Goal: Information Seeking & Learning: Learn about a topic

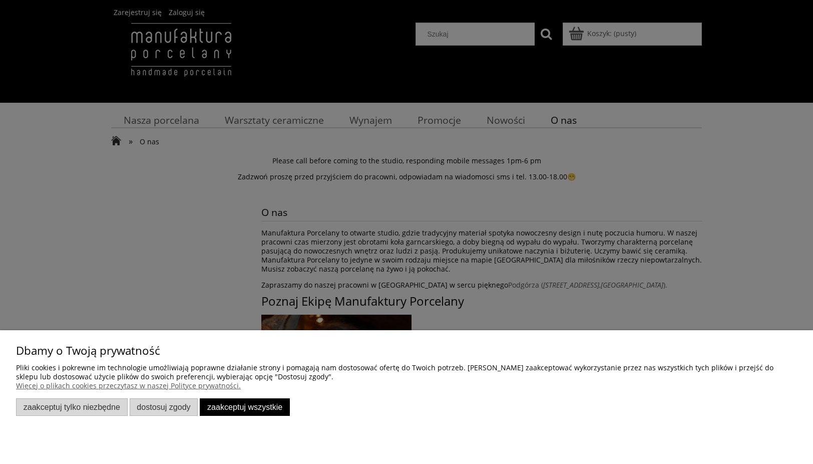
click at [241, 407] on button "Zaakceptuj wszystkie" at bounding box center [245, 407] width 90 height 18
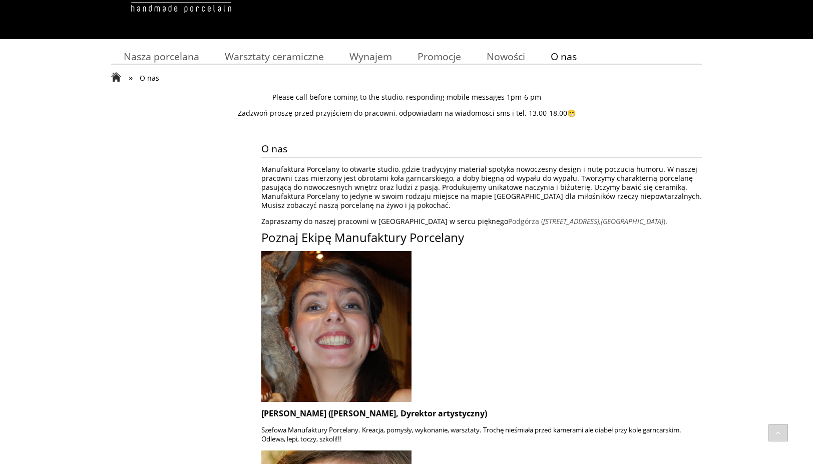
scroll to position [36, 0]
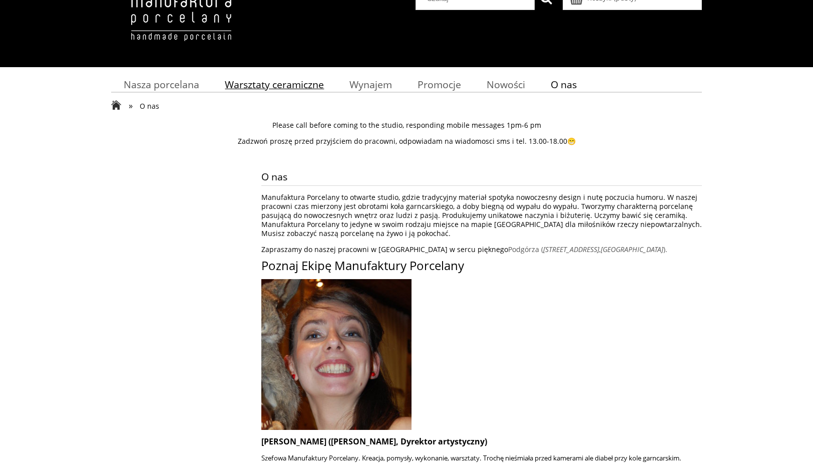
click at [299, 84] on span "Warsztaty ceramiczne" at bounding box center [274, 85] width 99 height 14
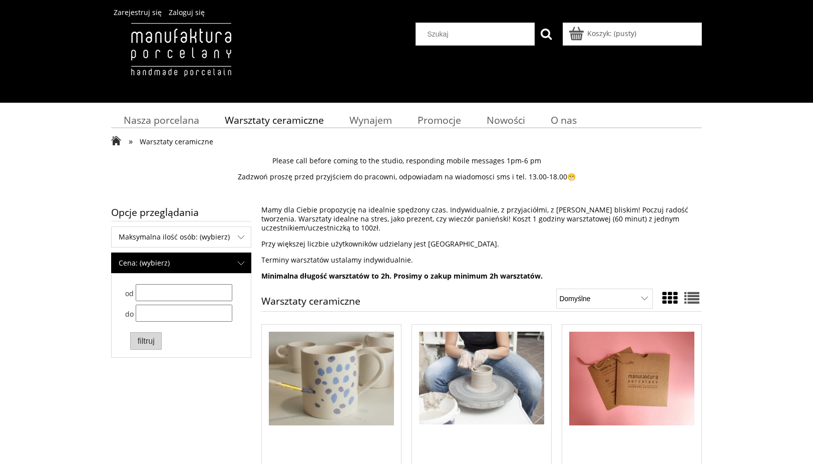
click at [231, 255] on span "Cena: (wybierz)" at bounding box center [181, 263] width 139 height 20
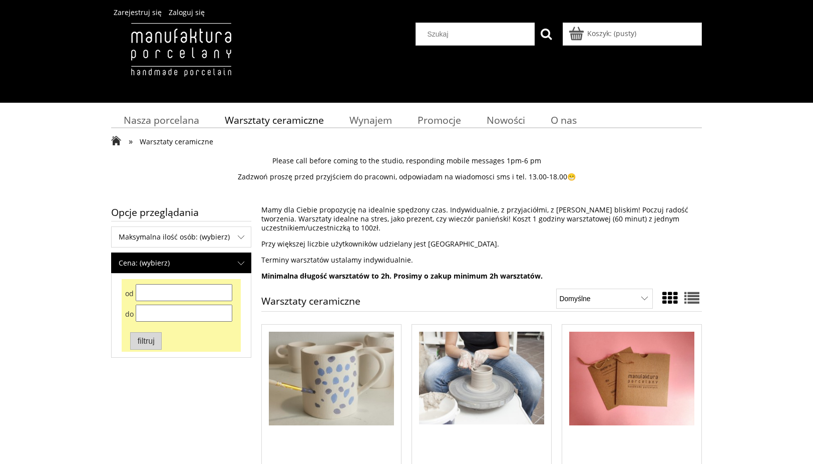
click at [190, 314] on input "Cena do" at bounding box center [184, 313] width 97 height 17
type input "100"
click at [157, 342] on button "Filtruj" at bounding box center [146, 341] width 32 height 18
